Goal: Information Seeking & Learning: Learn about a topic

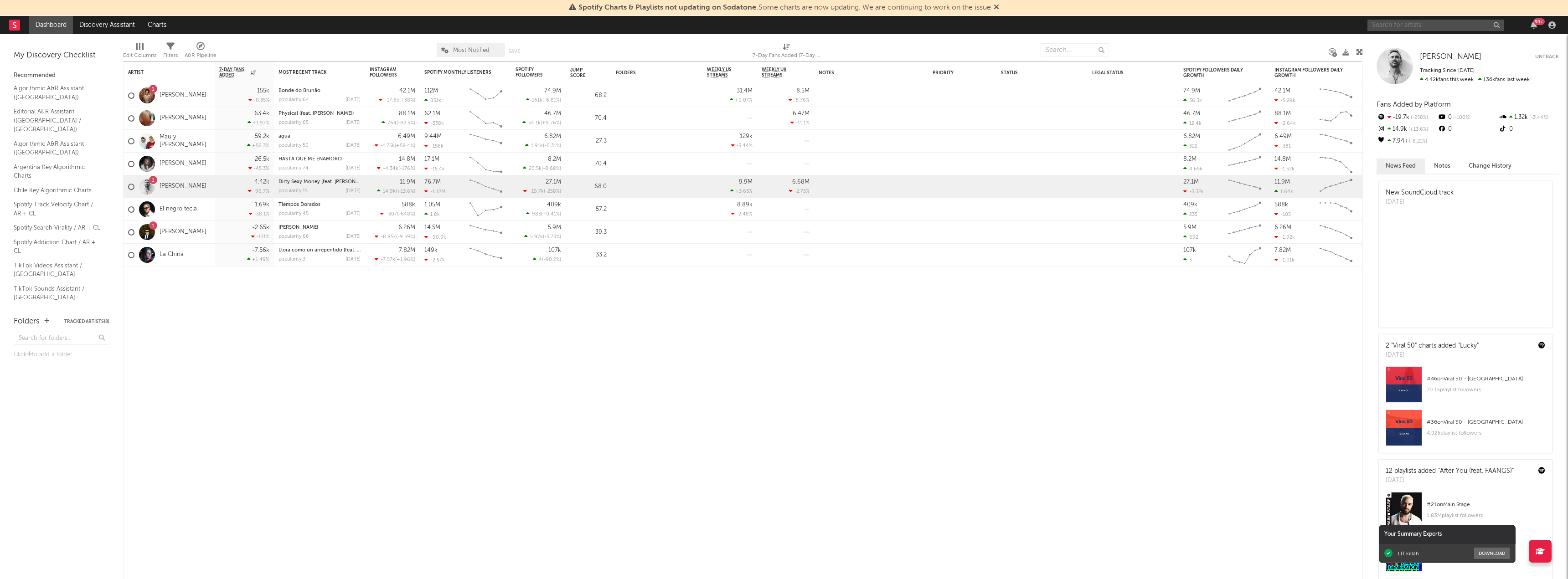
click at [1455, 22] on input "text" at bounding box center [1436, 26] width 137 height 12
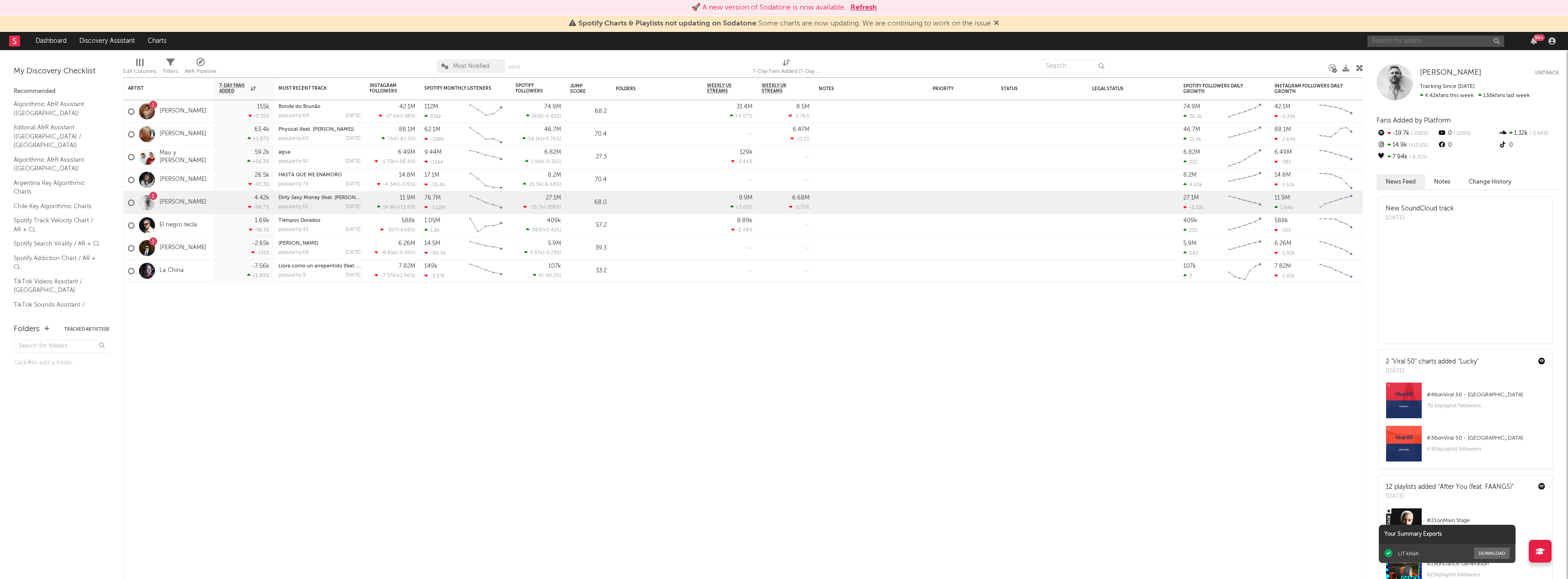
click at [1462, 42] on input "text" at bounding box center [1436, 41] width 137 height 12
type input "maria becerra"
click at [1180, 419] on div "Artist Notifications 7-Day Fans Added WoW % Change Most Recent Track Popularity…" at bounding box center [743, 328] width 1240 height 502
click at [1457, 37] on input "maria becerra" at bounding box center [1436, 41] width 137 height 12
click at [1451, 52] on link "[PERSON_NAME]" at bounding box center [1436, 62] width 137 height 30
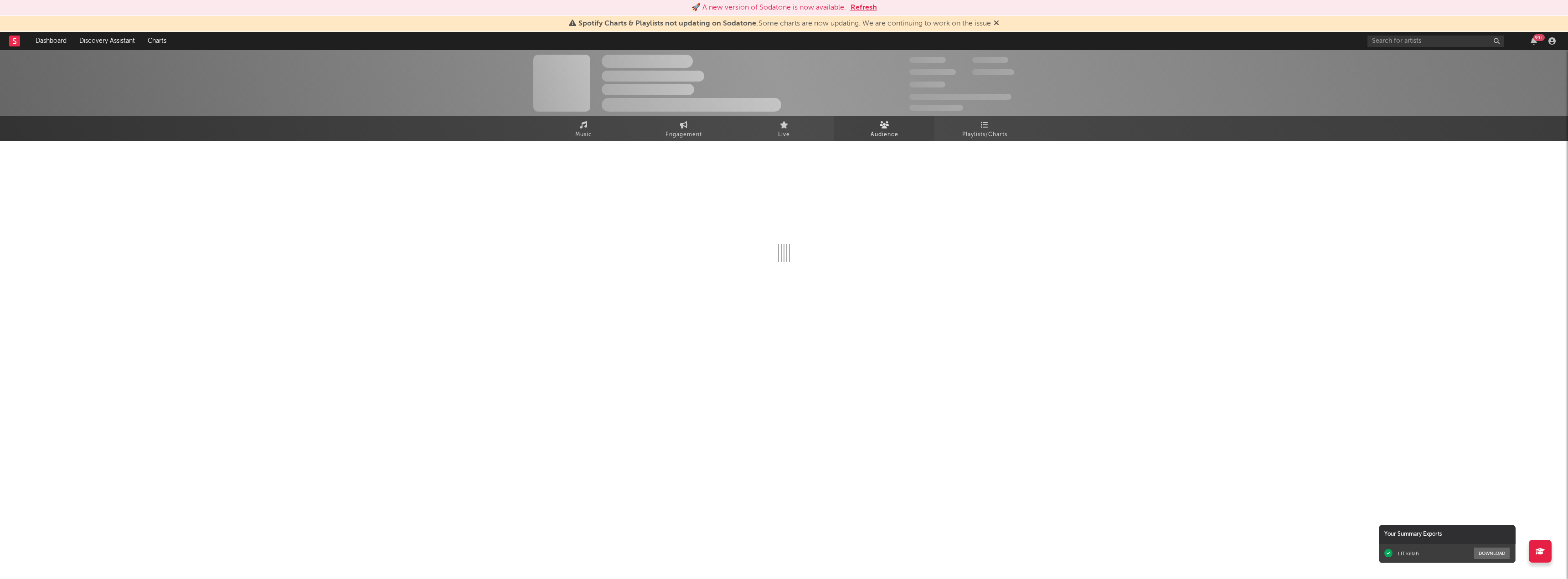
click at [889, 127] on link "Audience" at bounding box center [884, 128] width 100 height 25
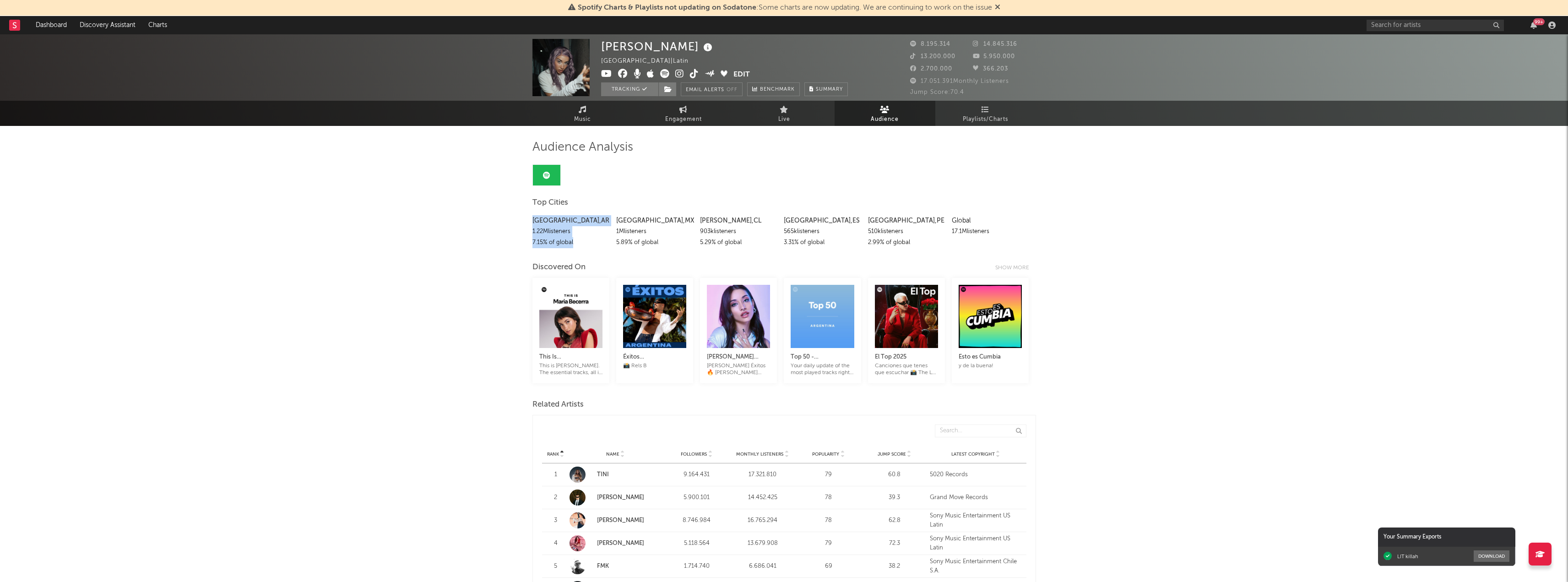
drag, startPoint x: 530, startPoint y: 221, endPoint x: 578, endPoint y: 246, distance: 54.1
